Goal: Task Accomplishment & Management: Use online tool/utility

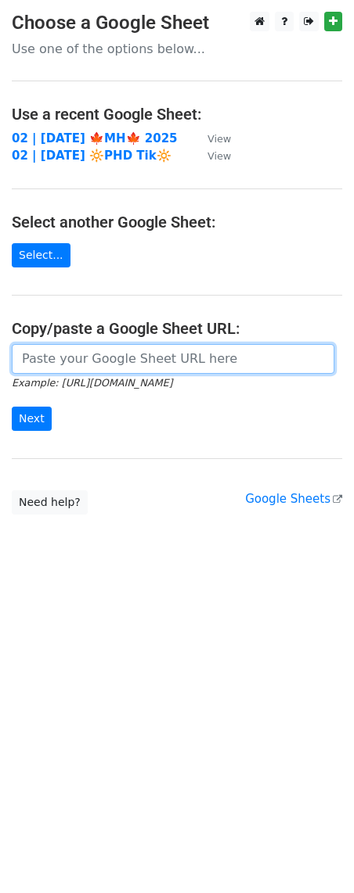
click at [113, 355] on input "url" at bounding box center [173, 359] width 322 height 30
paste input "[URL][DOMAIN_NAME]"
type input "[URL][DOMAIN_NAME]"
click at [12, 407] on input "Next" at bounding box center [32, 419] width 40 height 24
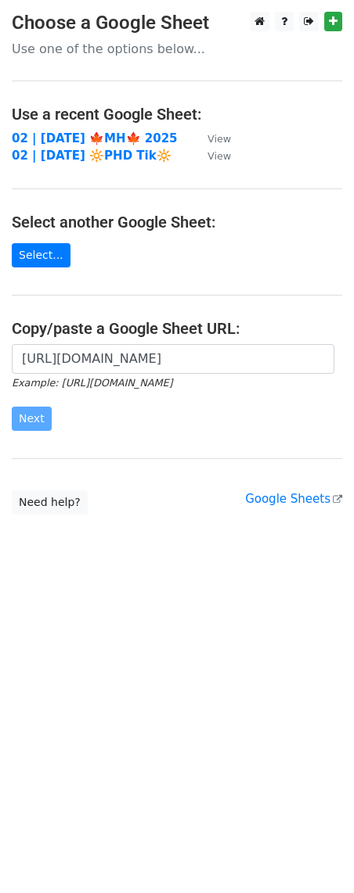
scroll to position [0, 0]
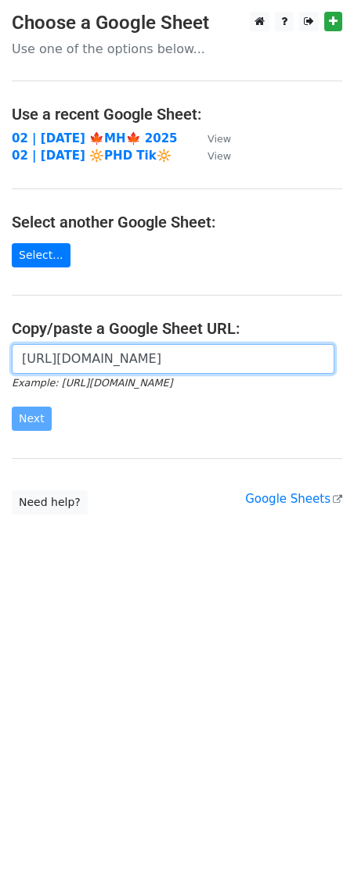
click at [121, 363] on input "https://docs.google.com/spreadsheets/d/1vx-s0G_gsiZln7nlFspWZszDqhIoxXIM-WBeZfn…" at bounding box center [173, 359] width 322 height 30
click at [167, 358] on input "https://docs.google.com/spreadsheets/d/1vx-s0G_gsiZln7nlFspWZszDqhIoxXIM-WBeZfn…" at bounding box center [173, 359] width 322 height 30
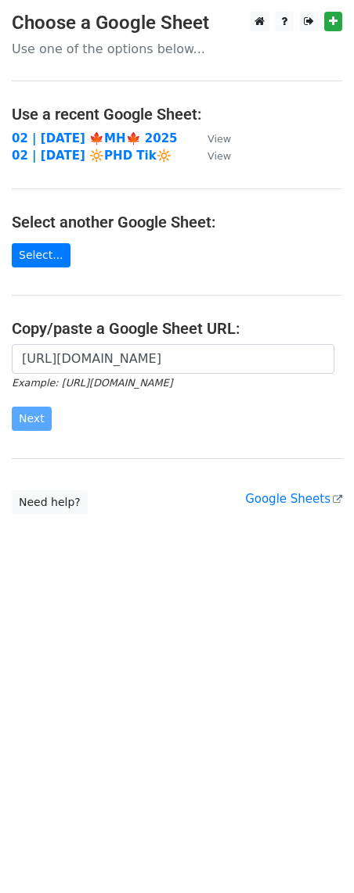
click at [90, 404] on form "https://docs.google.com/spreadsheets/d/1vx-s0G_gsiZln7nlFspWZszDqhIoxXIM-WBeZfn…" at bounding box center [177, 388] width 330 height 88
click at [117, 434] on div "https://docs.google.com/spreadsheets/d/1vx-s0G_gsiZln7nlFspWZszDqhIoxXIM-WBeZfn…" at bounding box center [177, 395] width 354 height 103
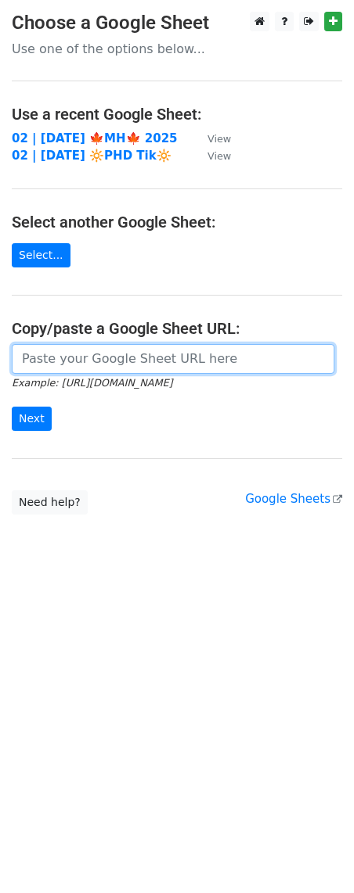
click at [169, 358] on input "url" at bounding box center [173, 359] width 322 height 30
paste input "[URL][DOMAIN_NAME]"
type input "[URL][DOMAIN_NAME]"
click at [12, 407] on input "Next" at bounding box center [32, 419] width 40 height 24
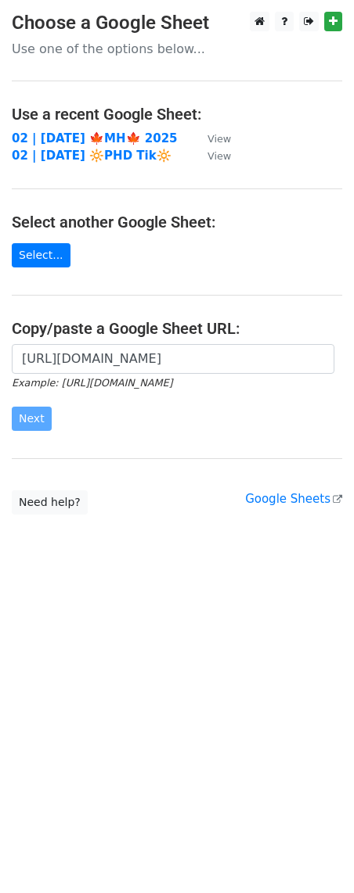
scroll to position [0, 0]
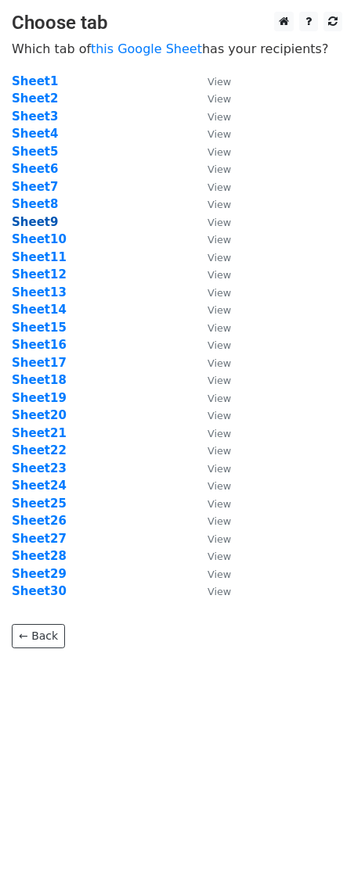
click at [42, 221] on strong "Sheet9" at bounding box center [35, 222] width 46 height 14
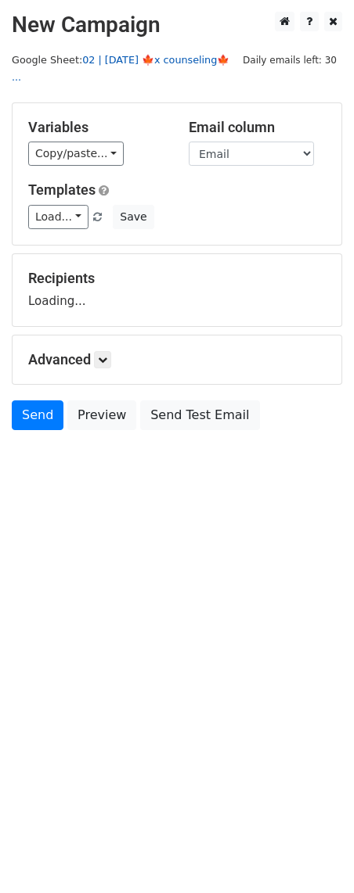
click at [134, 54] on link "02 | OCT 9 🍁x counseling🍁 ..." at bounding box center [120, 69] width 217 height 30
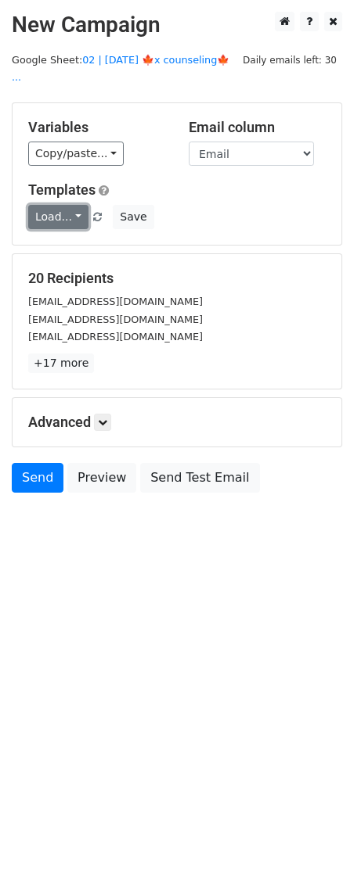
click at [52, 205] on link "Load..." at bounding box center [58, 217] width 60 height 24
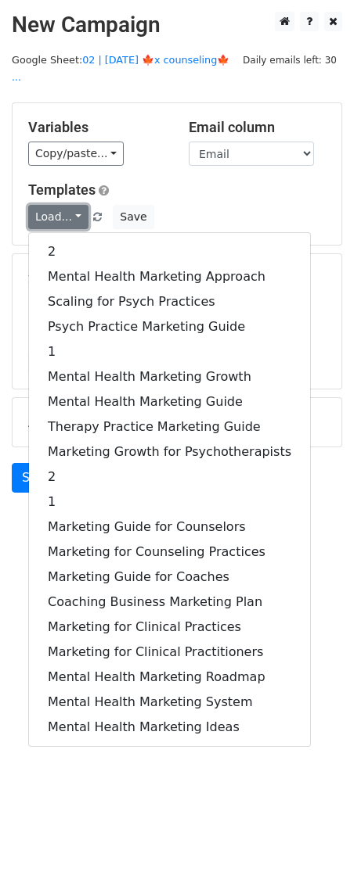
drag, startPoint x: 52, startPoint y: 192, endPoint x: 325, endPoint y: 217, distance: 274.1
click at [52, 205] on link "Load..." at bounding box center [58, 217] width 60 height 24
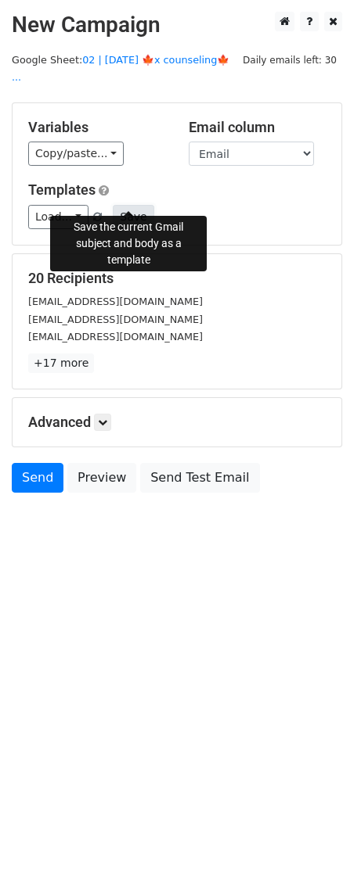
click at [136, 209] on button "Save" at bounding box center [133, 217] width 41 height 24
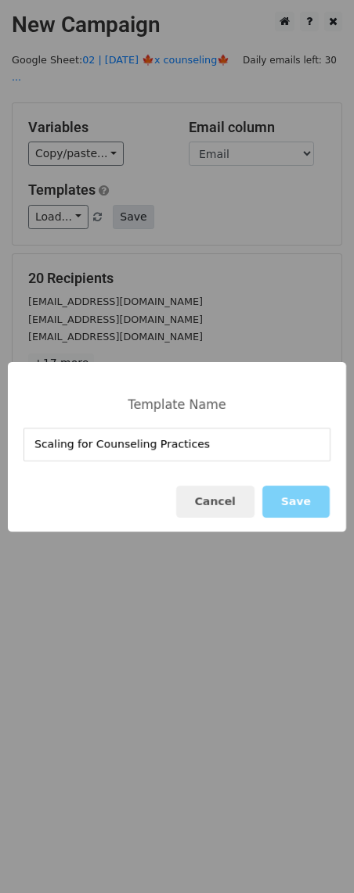
type input "Scaling for Counseling Practices"
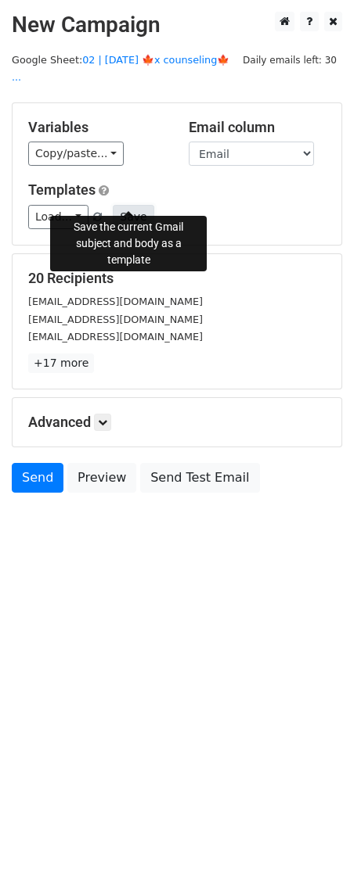
click at [117, 206] on button "Save" at bounding box center [133, 217] width 41 height 24
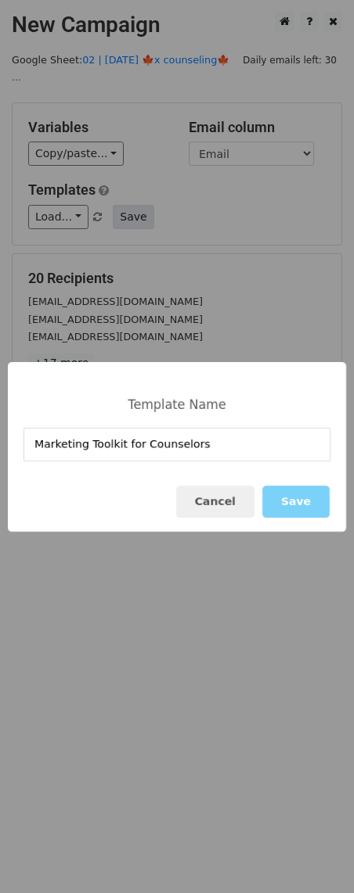
type input "Marketing Toolkit for Counselors"
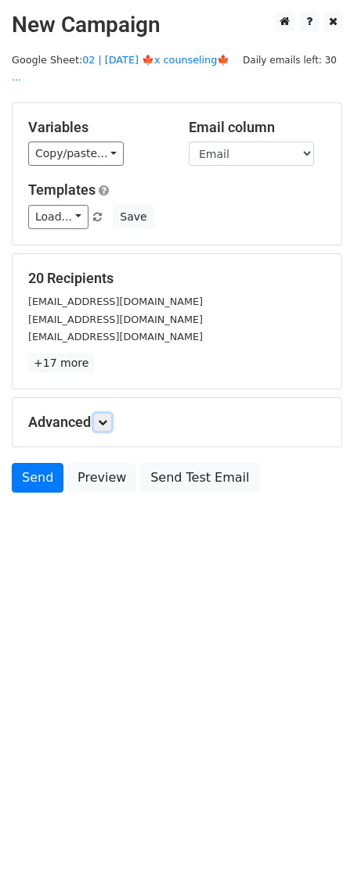
drag, startPoint x: 113, startPoint y: 411, endPoint x: 117, endPoint y: 422, distance: 10.9
click at [111, 414] on link at bounding box center [102, 422] width 17 height 17
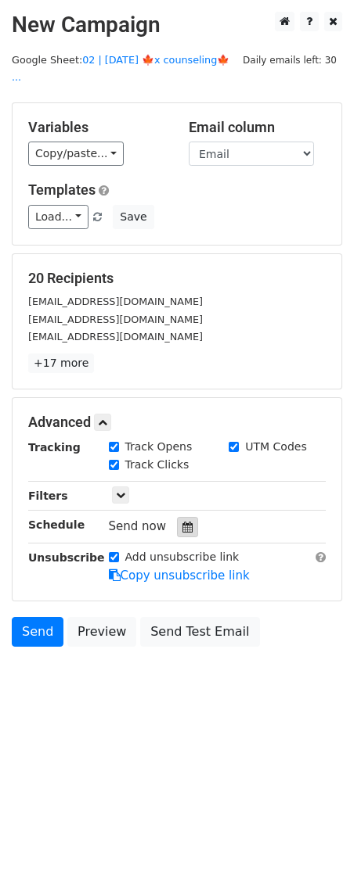
click at [177, 517] on div at bounding box center [187, 527] width 21 height 20
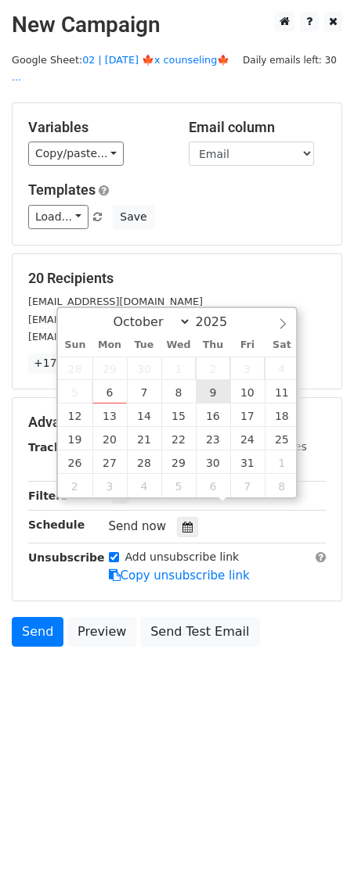
type input "2025-10-09 12:00"
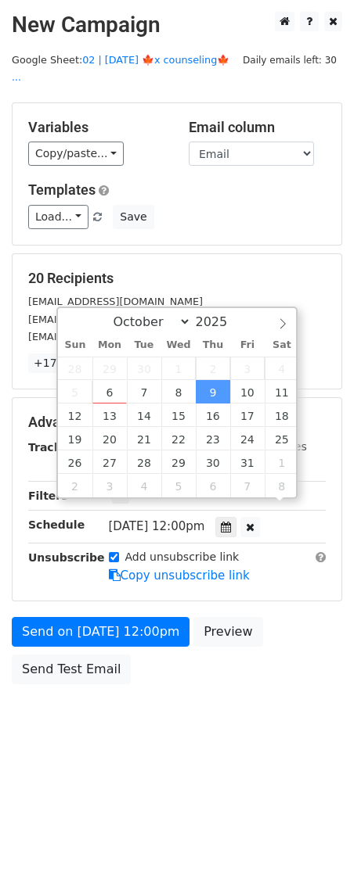
scroll to position [1, 0]
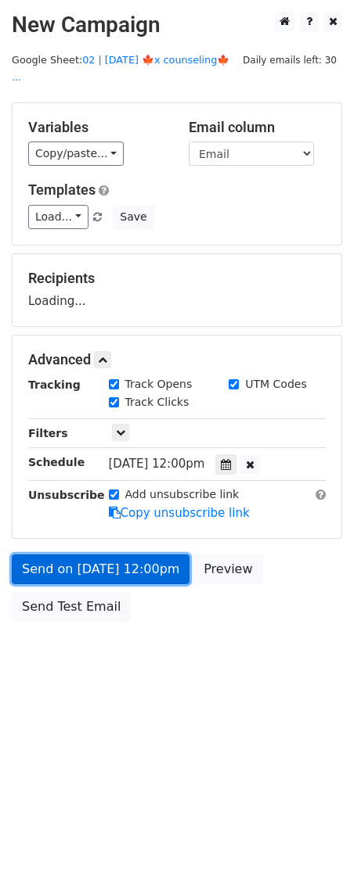
click at [151, 558] on link "Send on Oct 9 at 12:00pm" at bounding box center [101, 570] width 178 height 30
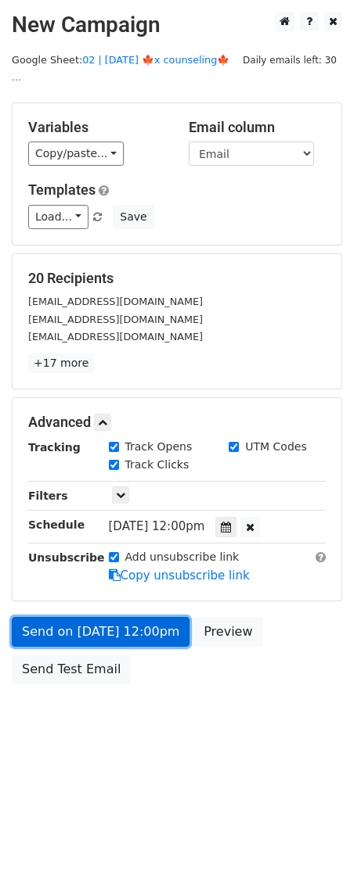
click at [69, 617] on link "Send on Oct 9 at 12:00pm" at bounding box center [101, 632] width 178 height 30
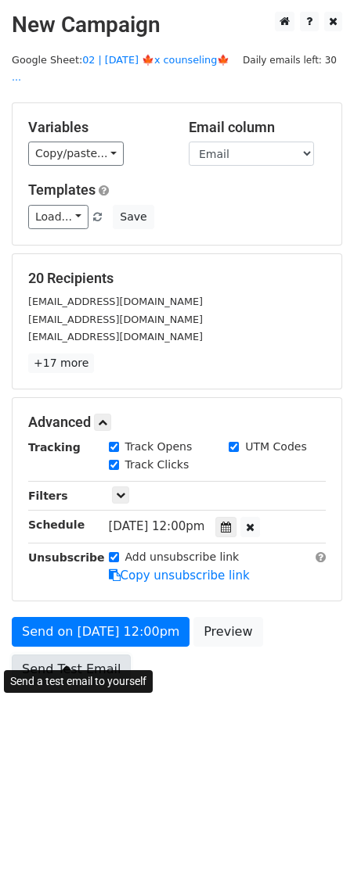
click at [63, 659] on link "Send Test Email" at bounding box center [71, 670] width 119 height 30
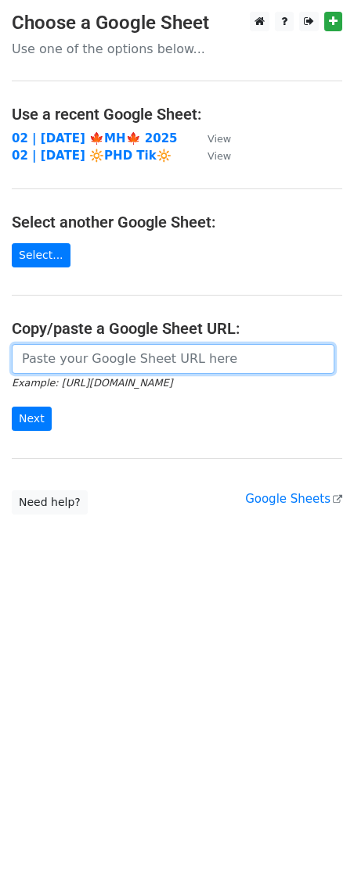
click at [108, 356] on input "url" at bounding box center [173, 359] width 322 height 30
paste input "https://docs.google.com/spreadsheets/d/1vx-s0G_gsiZln7nlFspWZszDqhIoxXIM-WBeZfn…"
type input "https://docs.google.com/spreadsheets/d/1vx-s0G_gsiZln7nlFspWZszDqhIoxXIM-WBeZfn…"
click at [12, 407] on input "Next" at bounding box center [32, 419] width 40 height 24
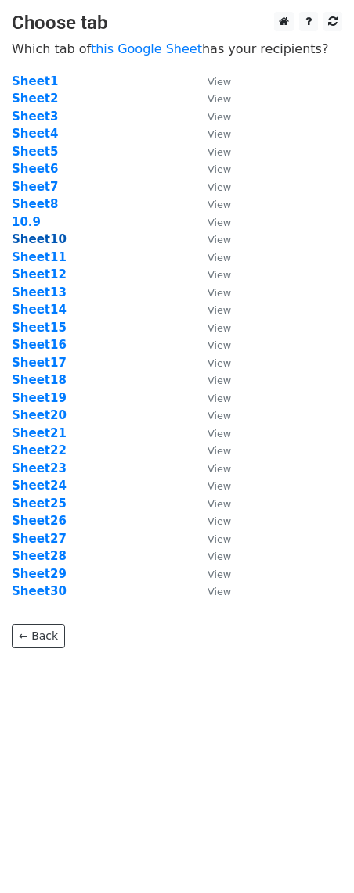
click at [44, 239] on strong "Sheet10" at bounding box center [39, 239] width 55 height 14
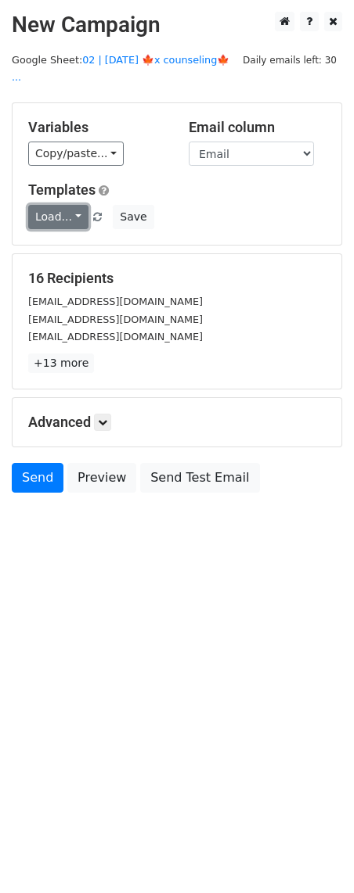
click at [52, 207] on link "Load..." at bounding box center [58, 217] width 60 height 24
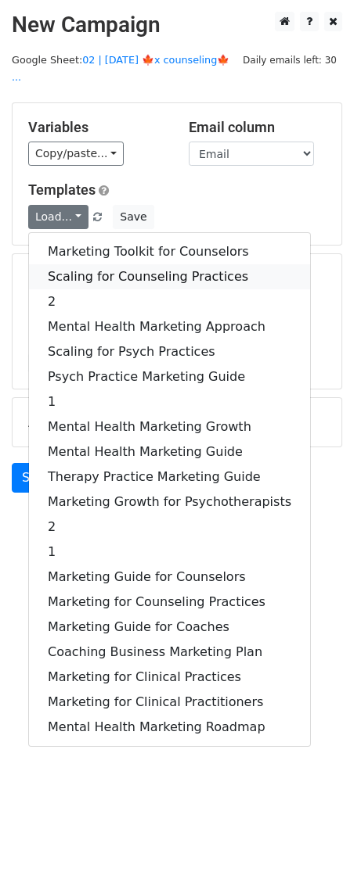
click at [92, 264] on link "Scaling for Counseling Practices" at bounding box center [169, 276] width 281 height 25
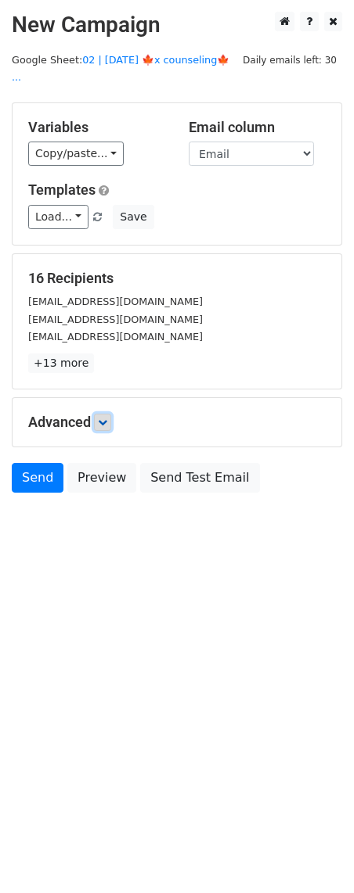
click at [105, 418] on icon at bounding box center [102, 422] width 9 height 9
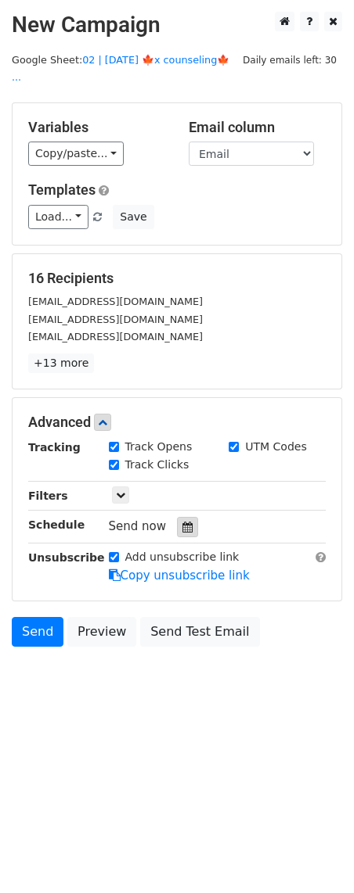
click at [178, 517] on div at bounding box center [187, 527] width 21 height 20
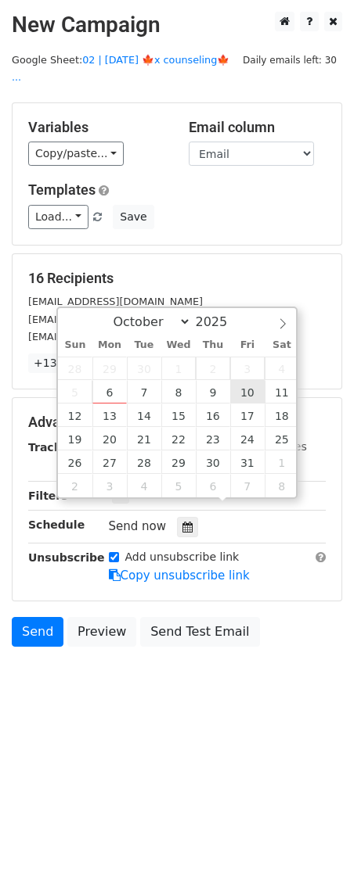
type input "[DATE] 12:00"
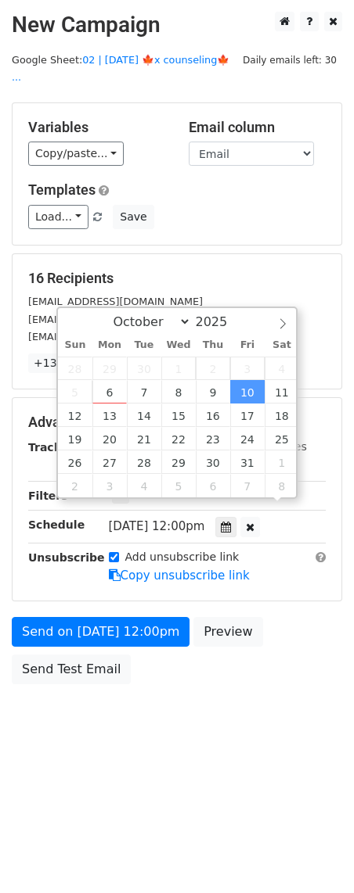
scroll to position [1, 0]
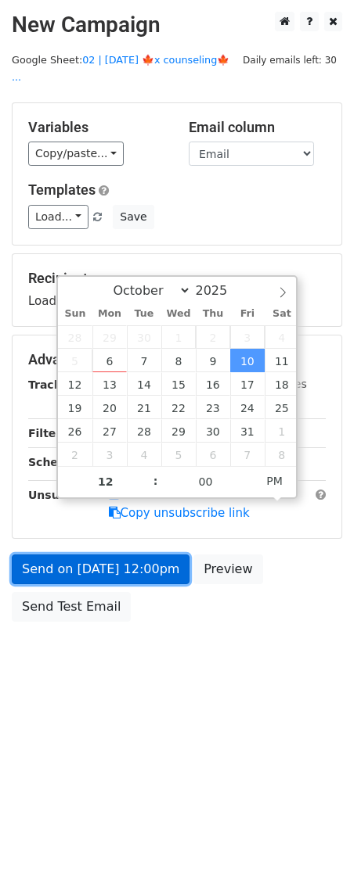
click at [131, 555] on link "Send on [DATE] 12:00pm" at bounding box center [101, 570] width 178 height 30
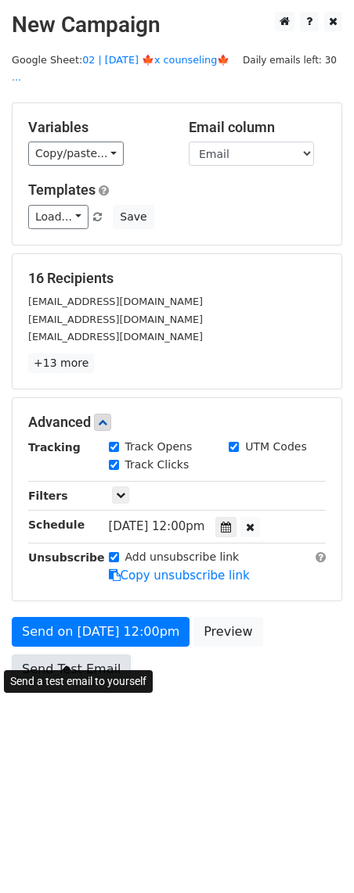
click at [69, 655] on link "Send Test Email" at bounding box center [71, 670] width 119 height 30
